Goal: Information Seeking & Learning: Check status

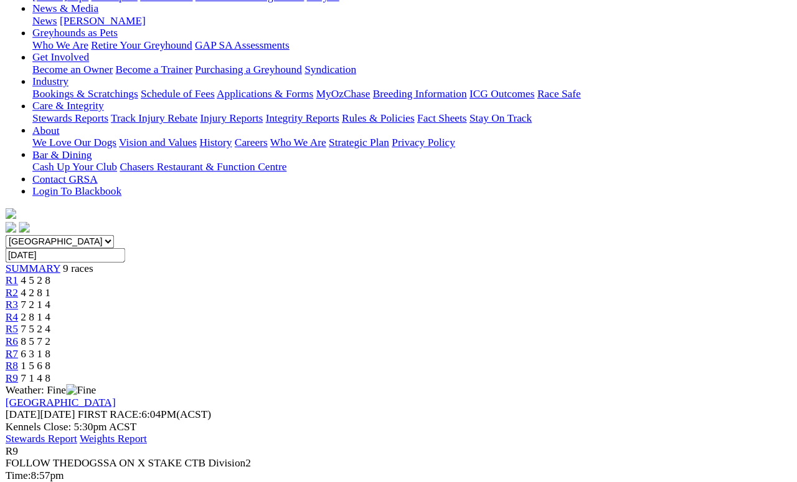
scroll to position [194, 0]
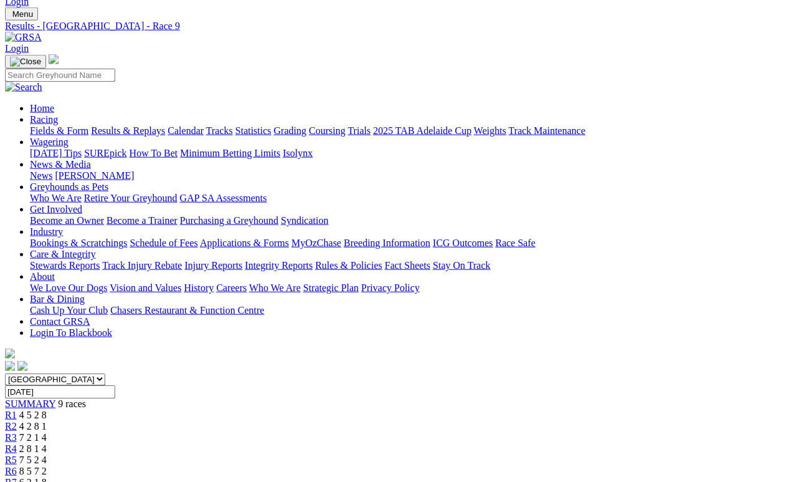
scroll to position [0, 0]
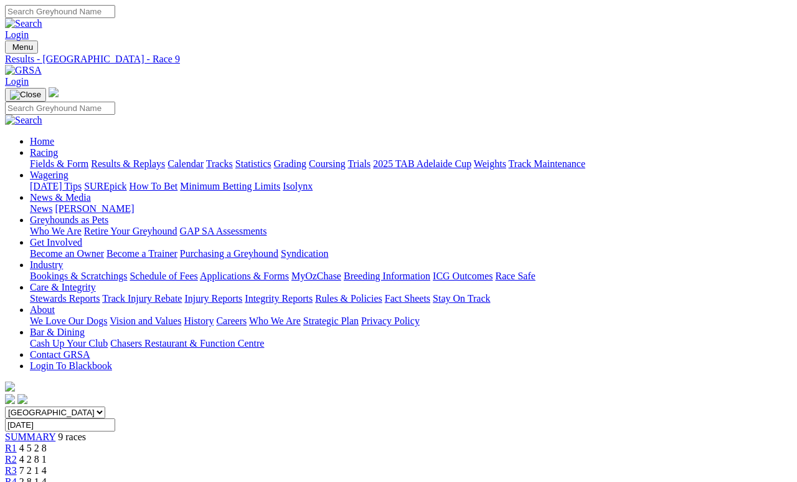
click at [159, 158] on link "Results & Replays" at bounding box center [128, 163] width 74 height 11
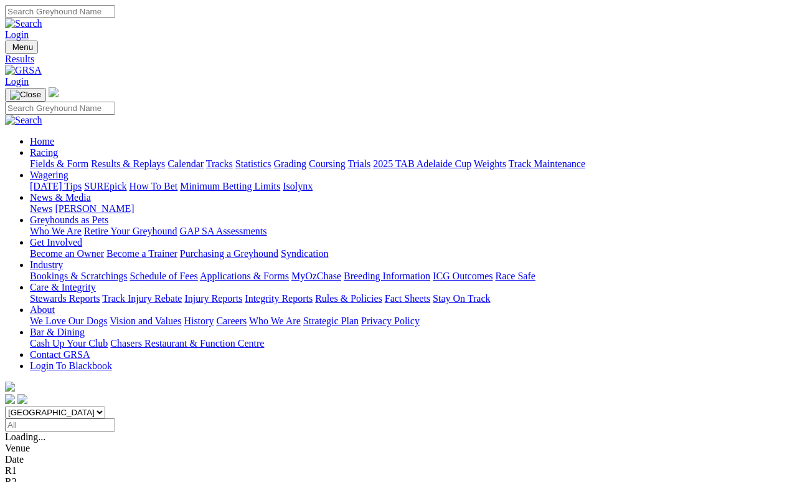
scroll to position [6, 0]
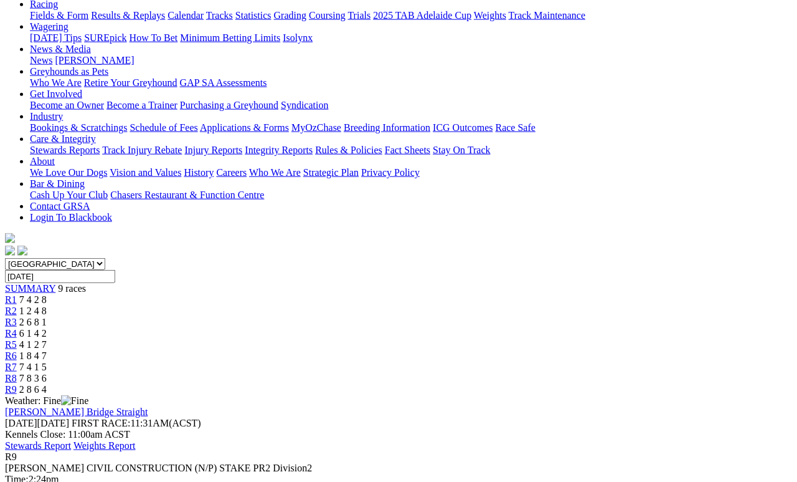
scroll to position [149, 0]
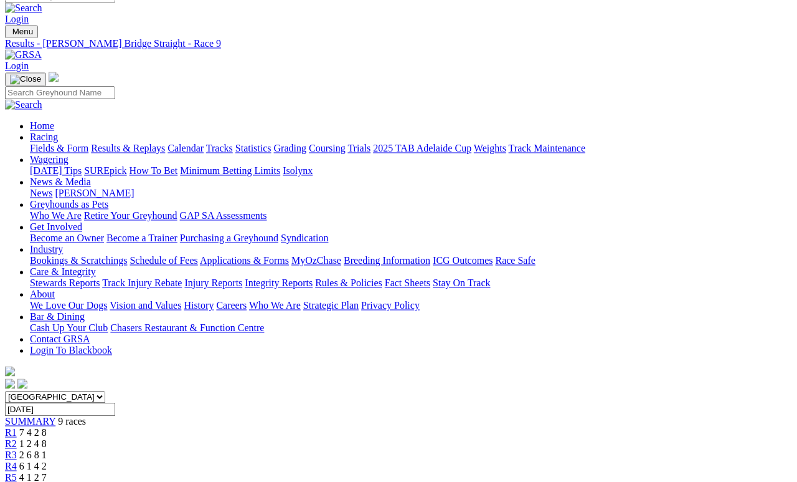
scroll to position [0, 0]
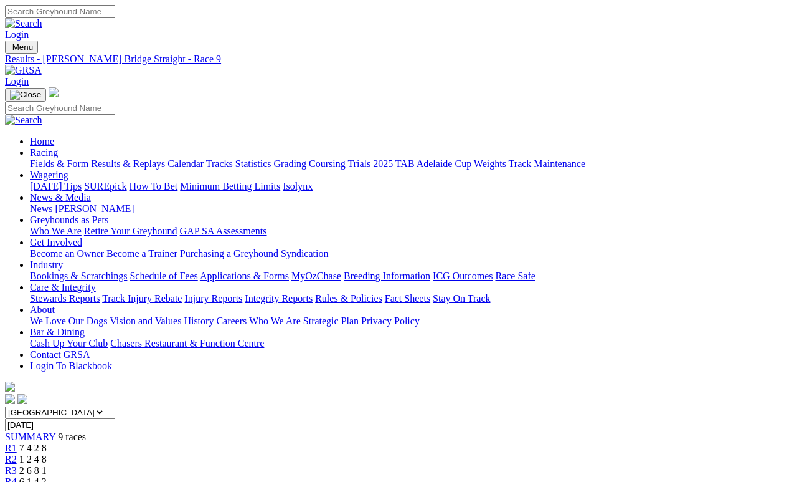
click at [47, 442] on span "7 4 2 8" at bounding box center [32, 447] width 27 height 11
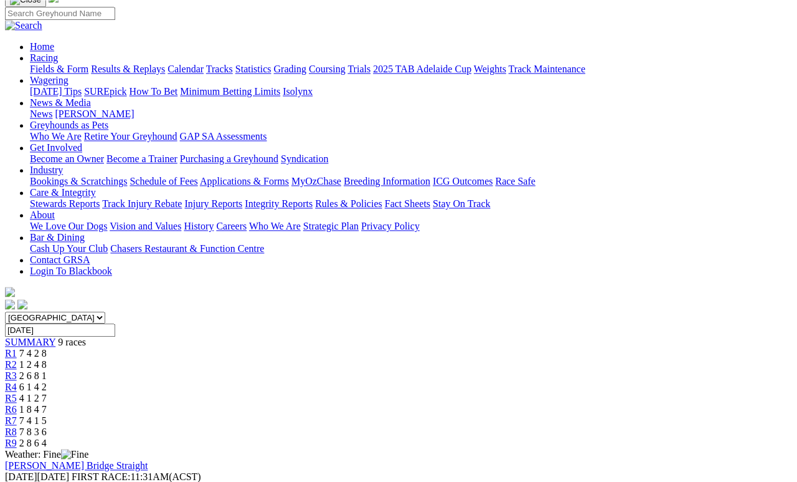
scroll to position [93, 0]
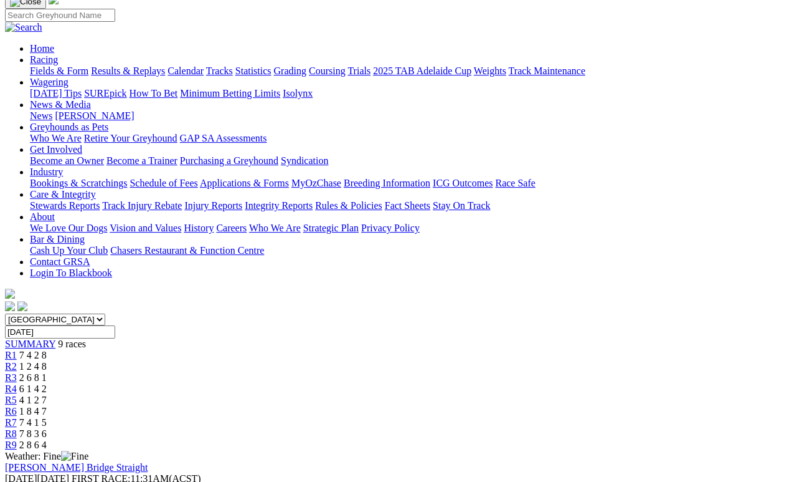
click at [47, 361] on span "1 2 4 8" at bounding box center [32, 366] width 27 height 11
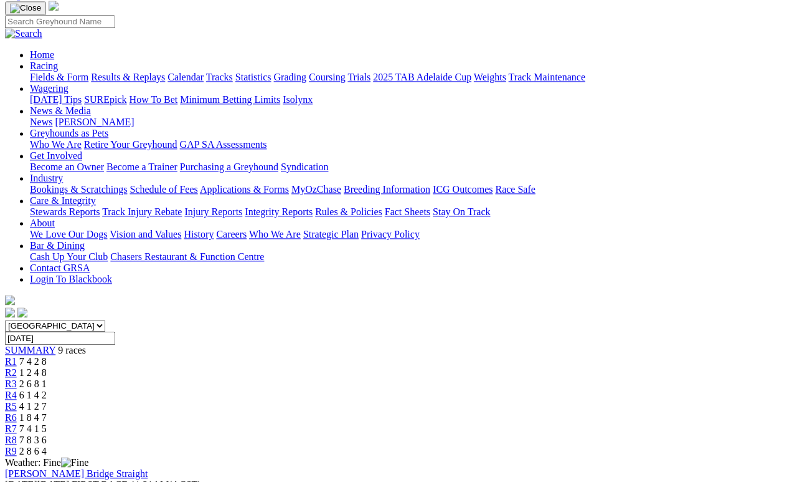
scroll to position [86, 0]
click at [47, 379] on span "2 6 8 1" at bounding box center [32, 384] width 27 height 11
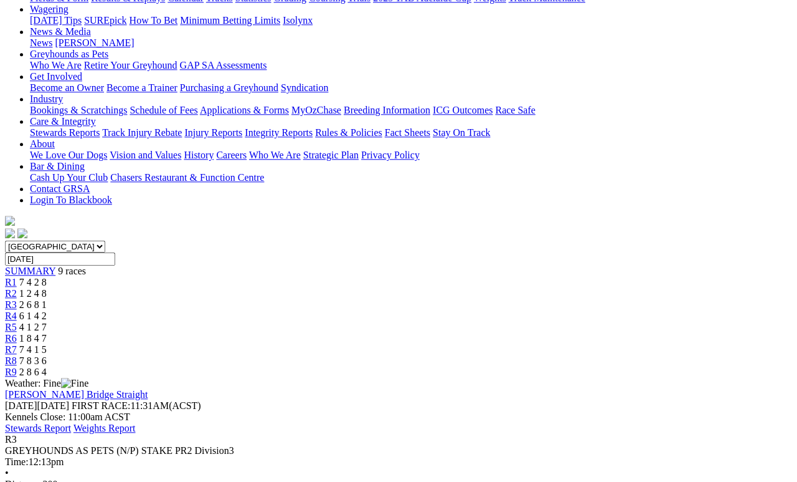
scroll to position [182, 0]
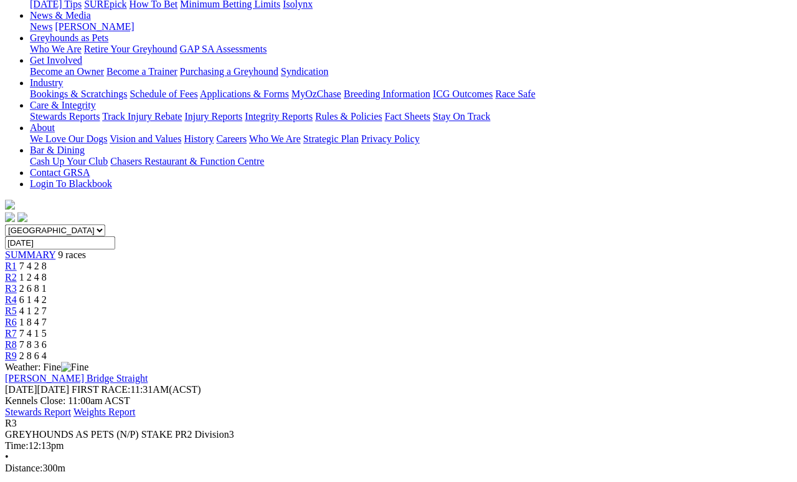
click at [47, 294] on span "6 1 4 2" at bounding box center [32, 299] width 27 height 11
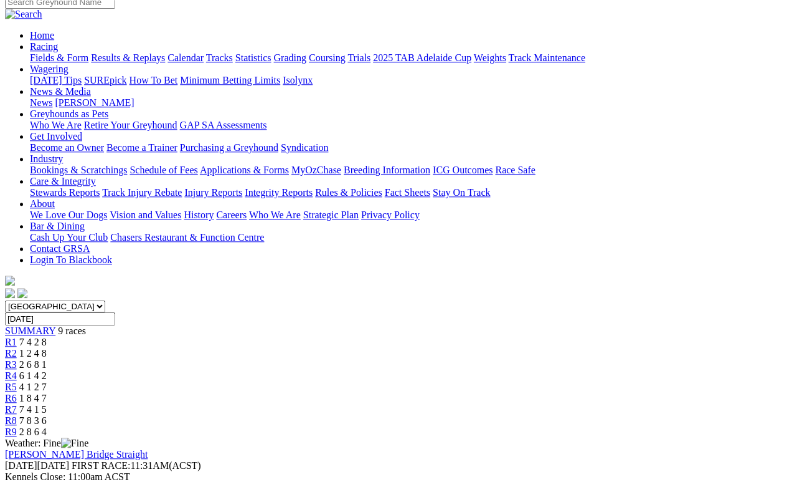
scroll to position [105, 0]
click at [47, 382] on span "4 1 2 7" at bounding box center [32, 387] width 27 height 11
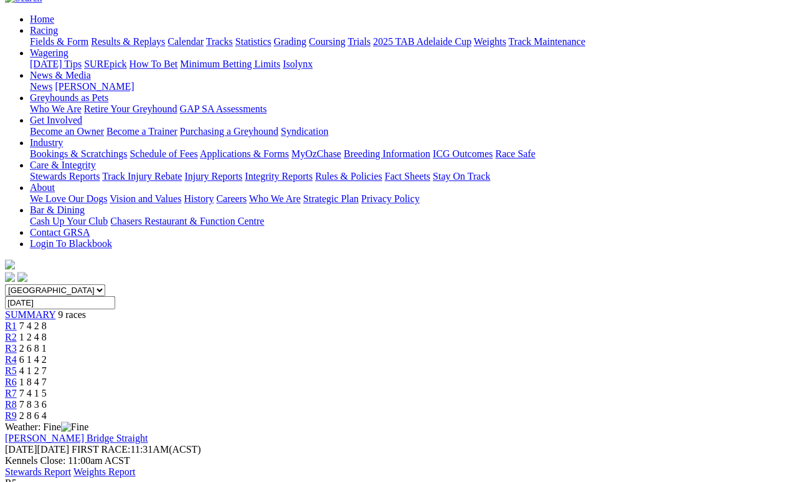
scroll to position [121, 0]
click at [17, 377] on link "R6" at bounding box center [11, 382] width 12 height 11
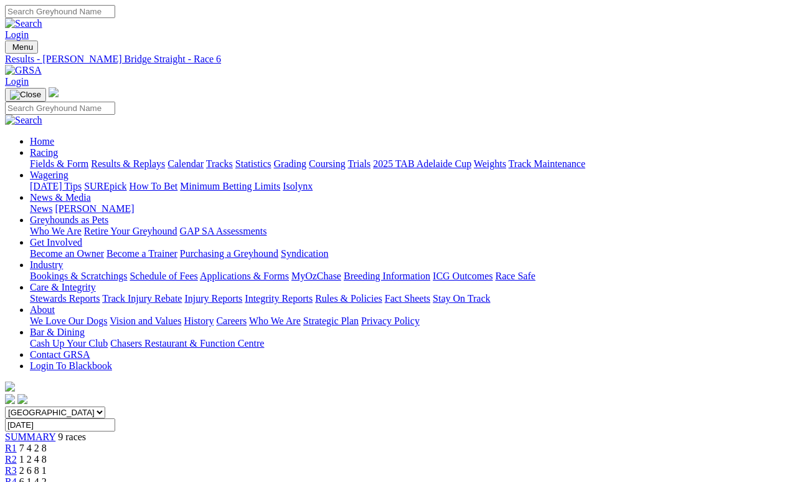
click at [58, 158] on link "Fields & Form" at bounding box center [59, 163] width 59 height 11
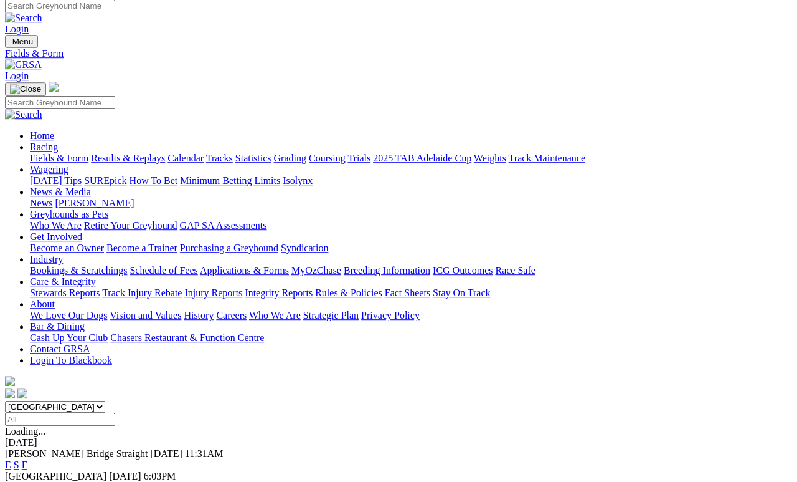
scroll to position [6, 0]
click at [27, 481] on link "F" at bounding box center [25, 487] width 6 height 11
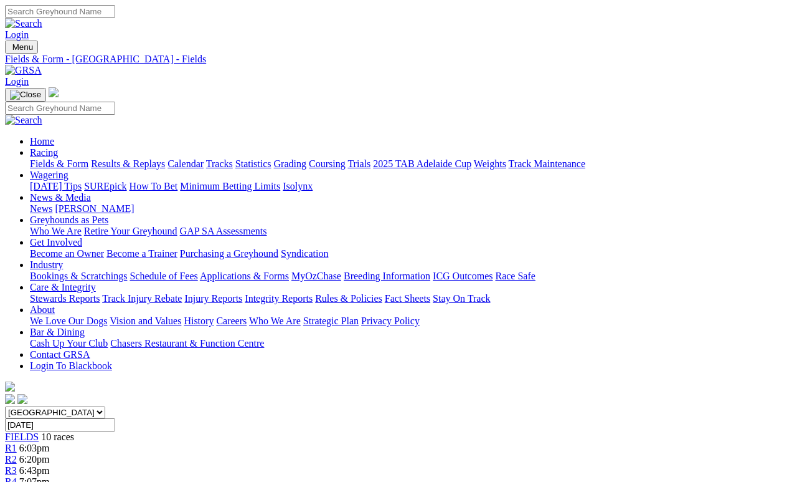
click at [54, 158] on link "Fields & Form" at bounding box center [59, 163] width 59 height 11
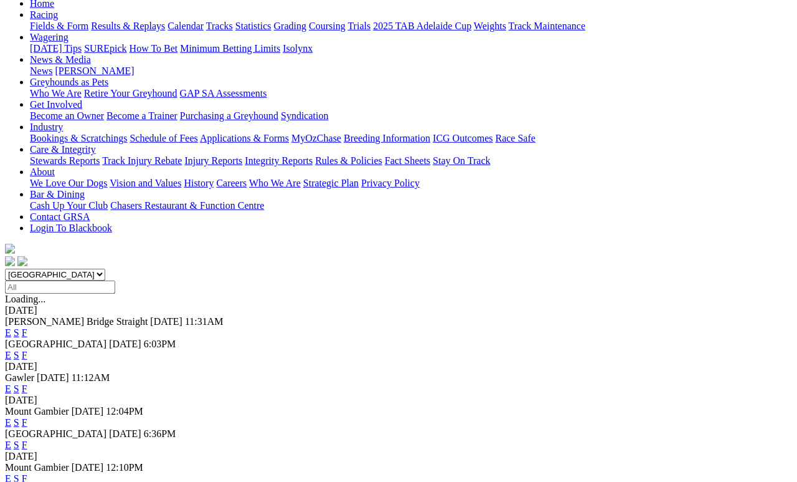
scroll to position [138, 0]
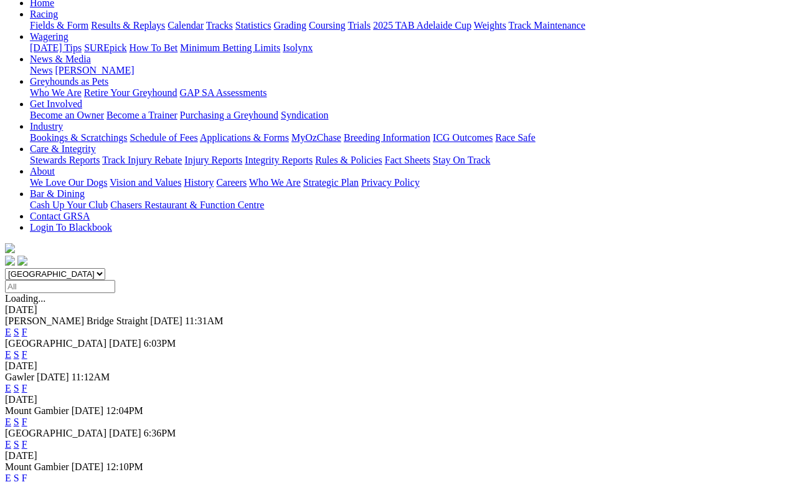
click at [27, 439] on link "F" at bounding box center [25, 444] width 6 height 11
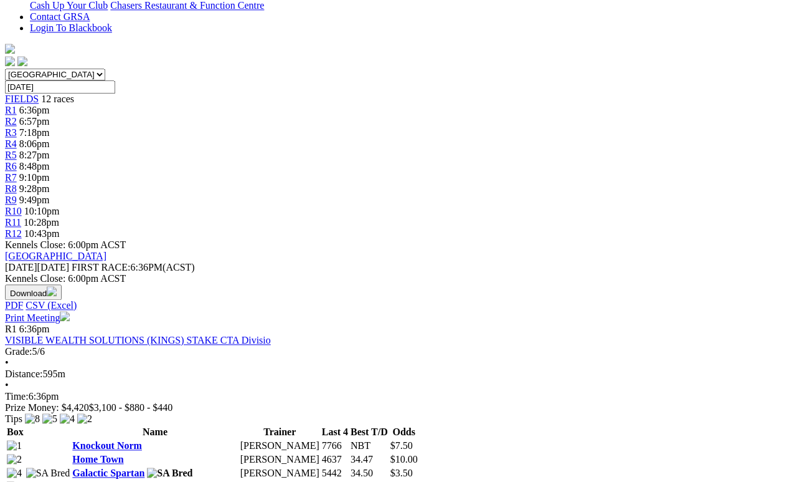
scroll to position [348, 0]
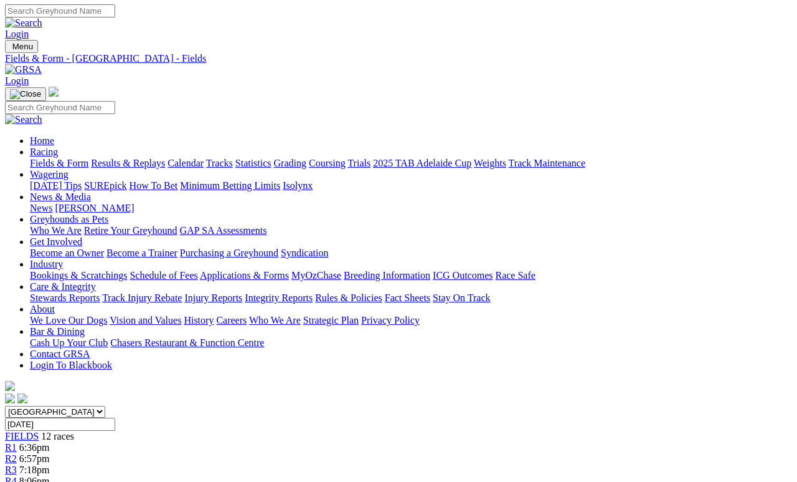
scroll to position [0, 0]
click at [50, 444] on span "7:18pm" at bounding box center [34, 470] width 31 height 11
click at [371, 158] on link "Trials" at bounding box center [359, 163] width 23 height 11
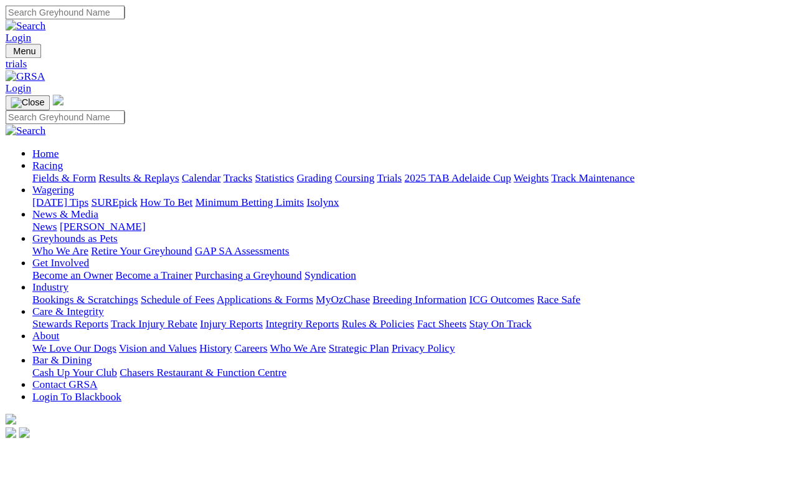
scroll to position [6, 0]
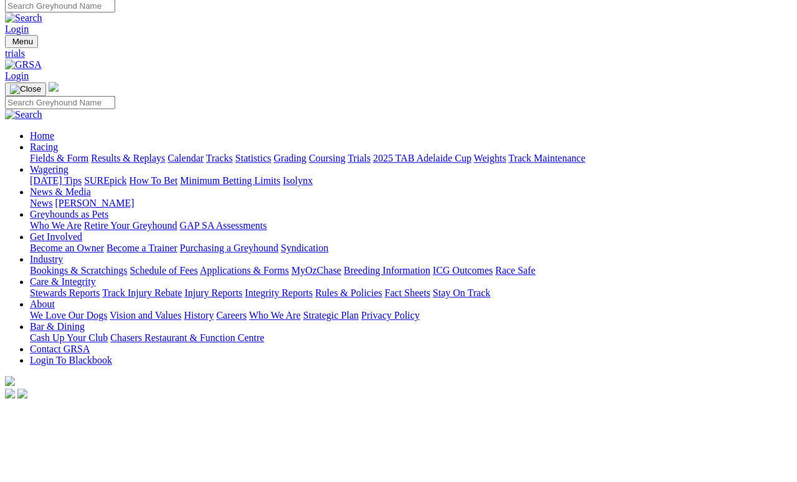
click at [91, 186] on link "News & Media" at bounding box center [60, 191] width 61 height 11
click at [134, 197] on link "[PERSON_NAME]" at bounding box center [94, 202] width 79 height 11
